Goal: Navigation & Orientation: Understand site structure

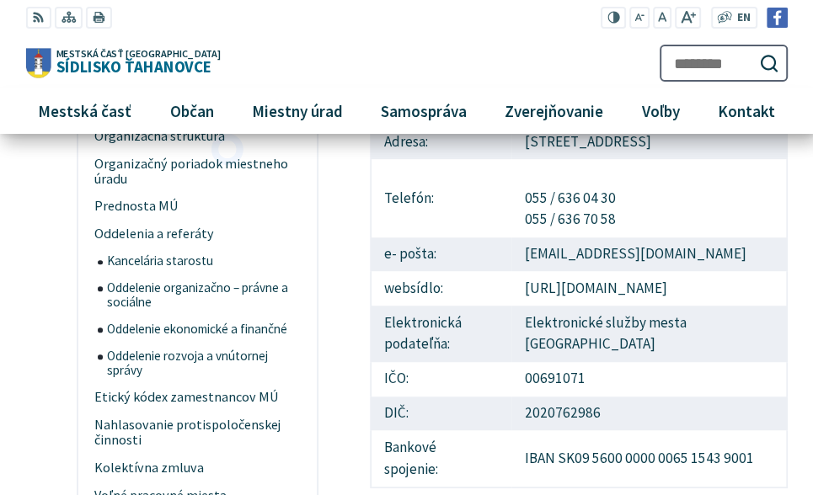
scroll to position [262, 0]
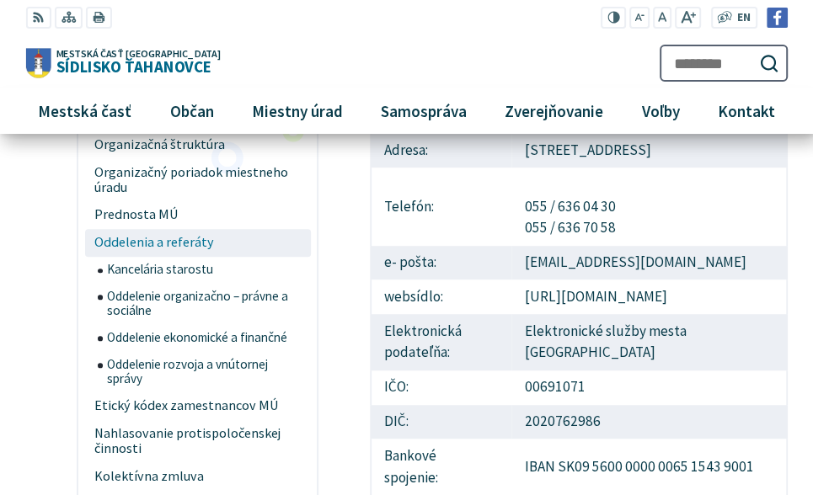
click at [124, 242] on span "Oddelenia a referáty" at bounding box center [197, 243] width 206 height 28
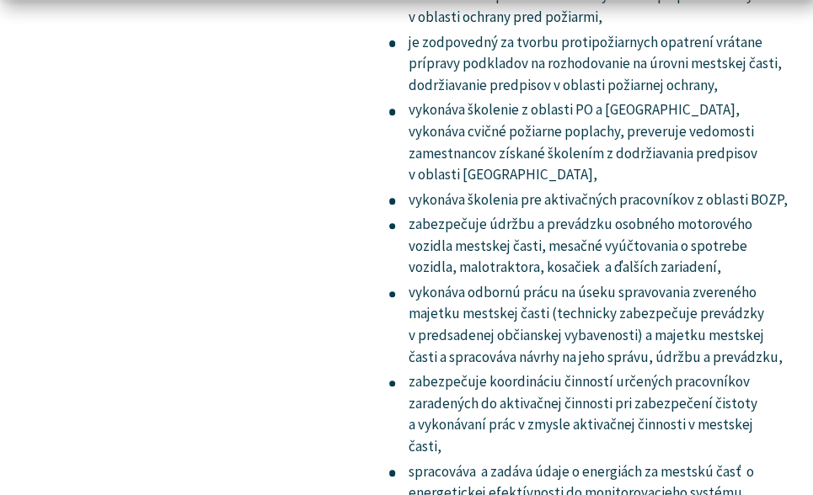
scroll to position [12226, 0]
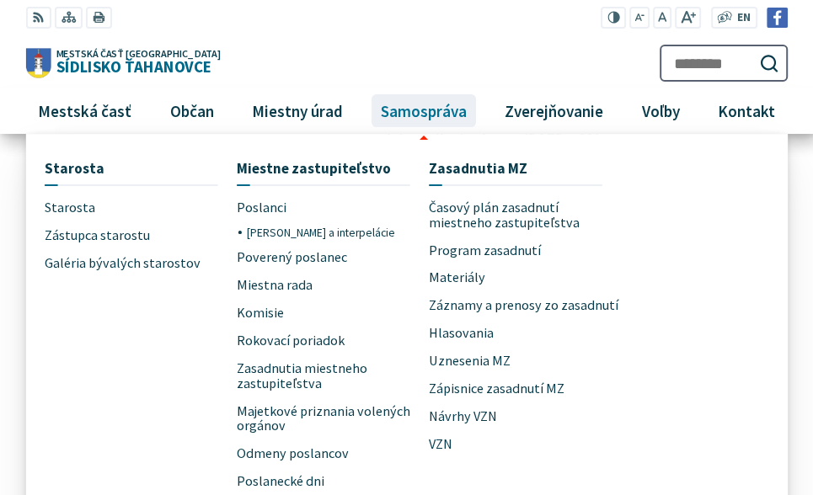
click at [392, 114] on span "Samospráva" at bounding box center [423, 110] width 99 height 45
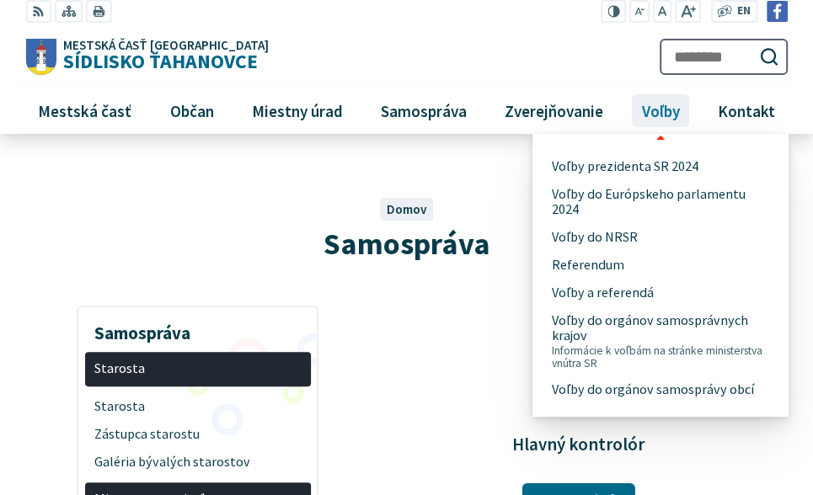
click at [673, 122] on span "Voľby" at bounding box center [660, 110] width 51 height 45
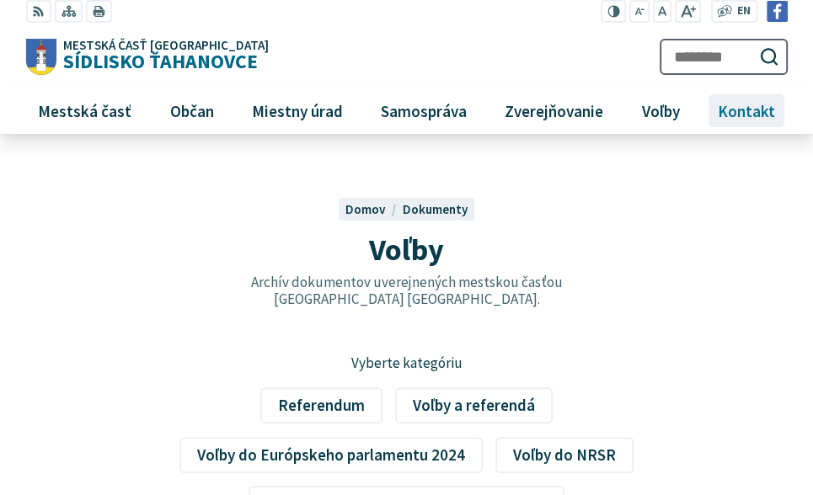
click at [759, 114] on span "Kontakt" at bounding box center [746, 110] width 70 height 45
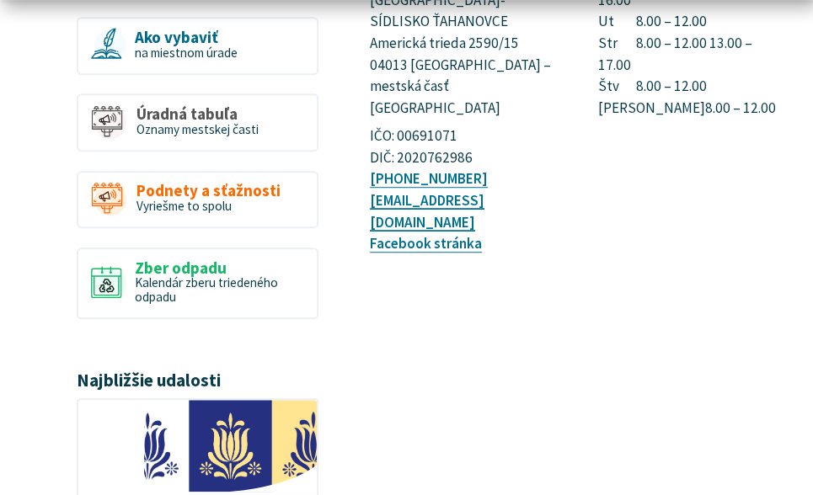
scroll to position [372, 0]
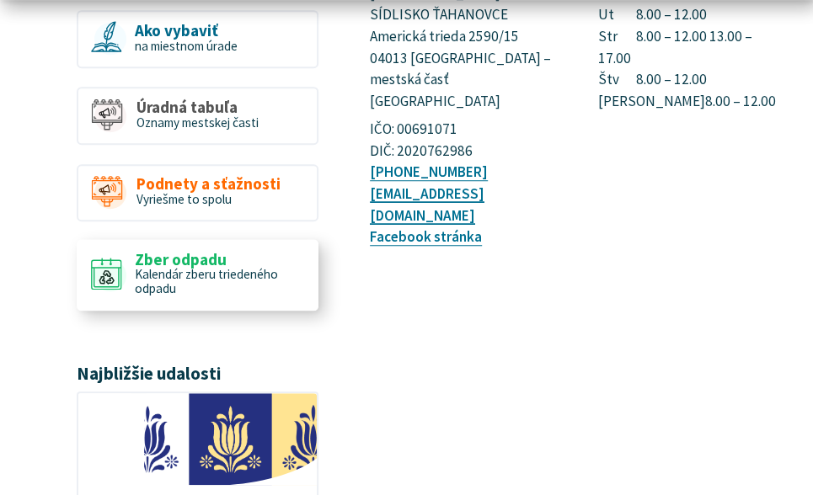
click at [131, 282] on link "Zber odpadu Kalendár zberu triedeného odpadu" at bounding box center [198, 275] width 242 height 72
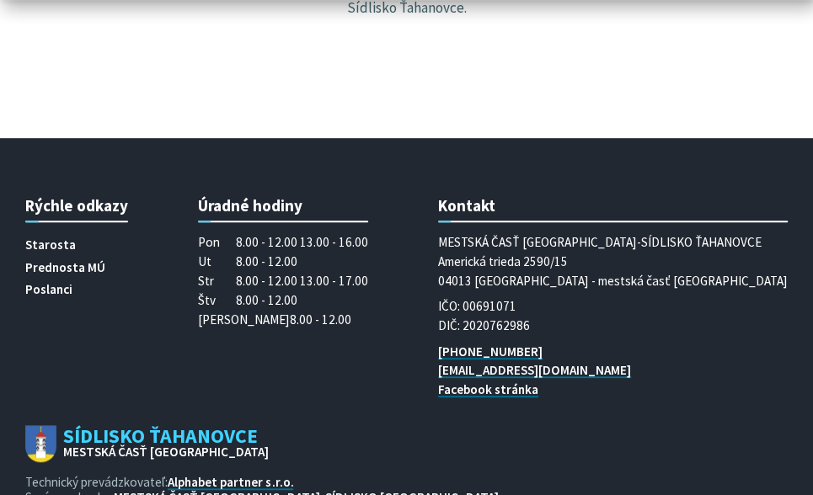
scroll to position [292, 0]
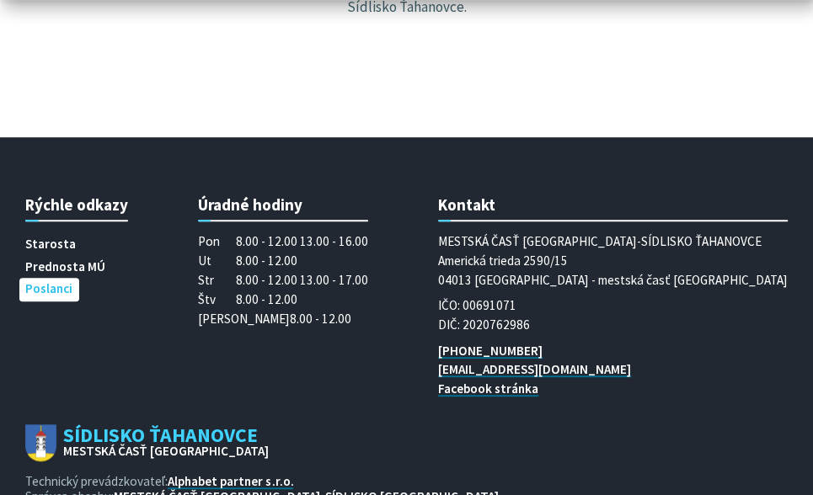
click at [25, 284] on span "Poslanci" at bounding box center [48, 289] width 47 height 23
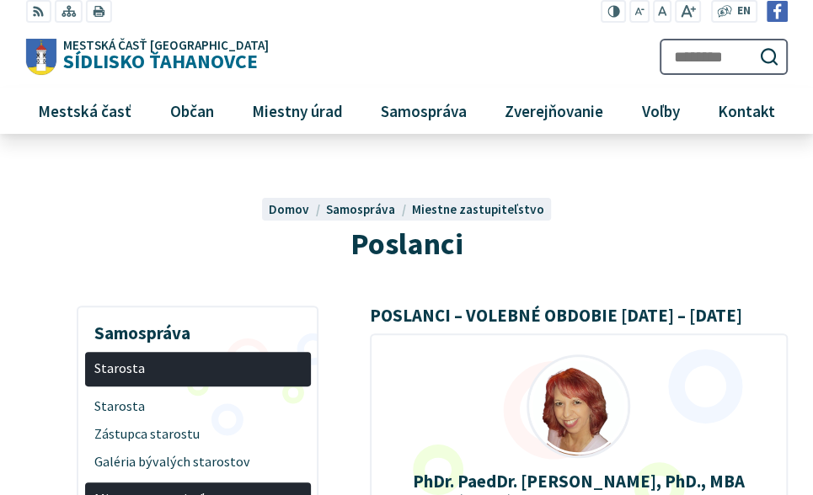
click at [24, 286] on div at bounding box center [406, 232] width 813 height 146
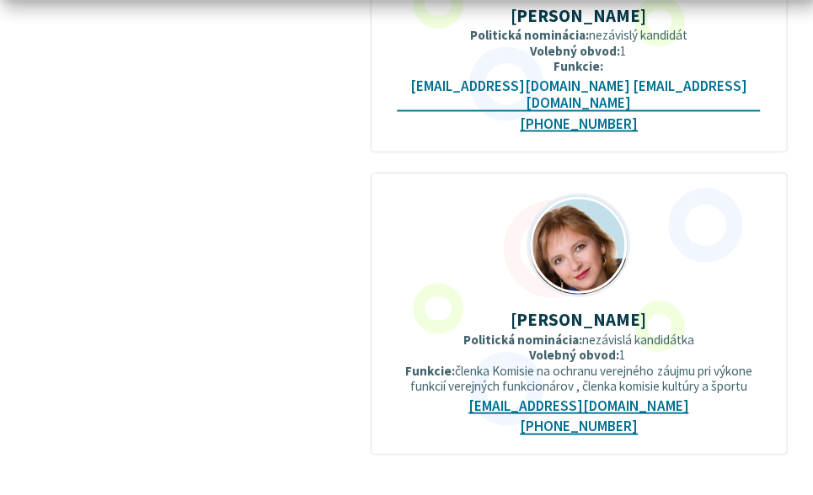
scroll to position [3719, 0]
